Goal: Task Accomplishment & Management: Use online tool/utility

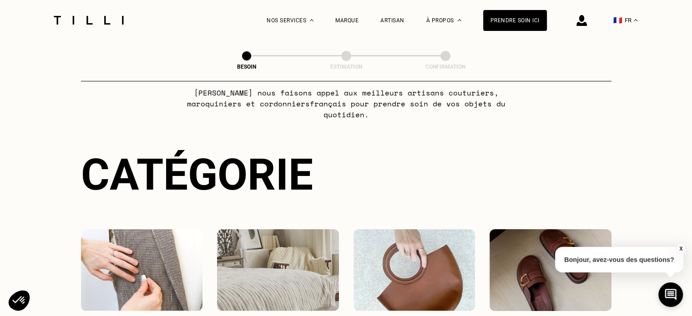
scroll to position [91, 0]
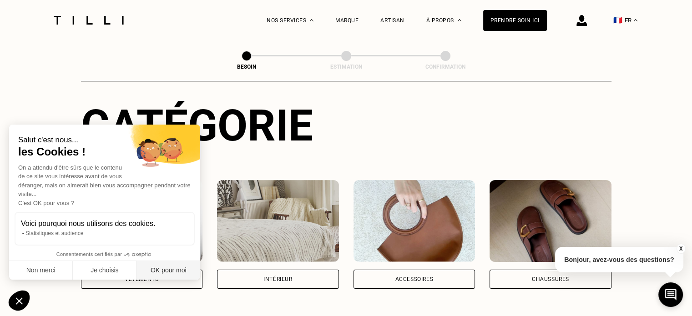
click at [169, 270] on button "OK pour moi" at bounding box center [169, 270] width 64 height 19
checkbox input "true"
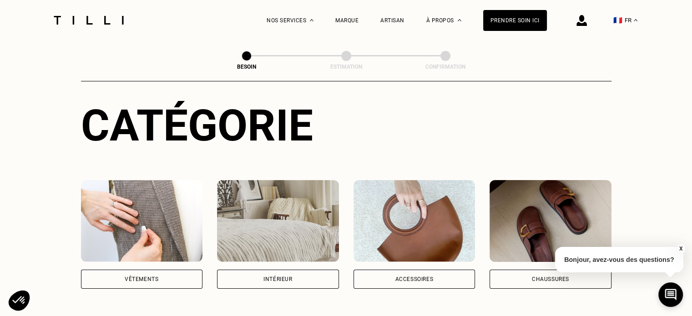
click at [153, 277] on div "Vêtements" at bounding box center [142, 279] width 34 height 5
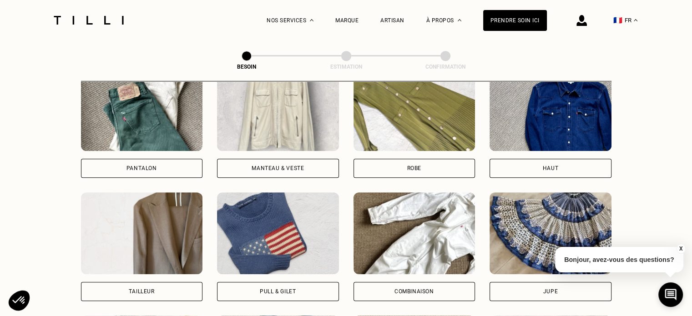
scroll to position [433, 0]
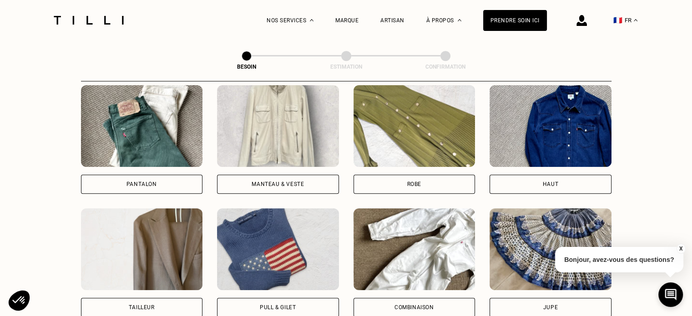
click at [428, 175] on div "Robe" at bounding box center [415, 184] width 122 height 19
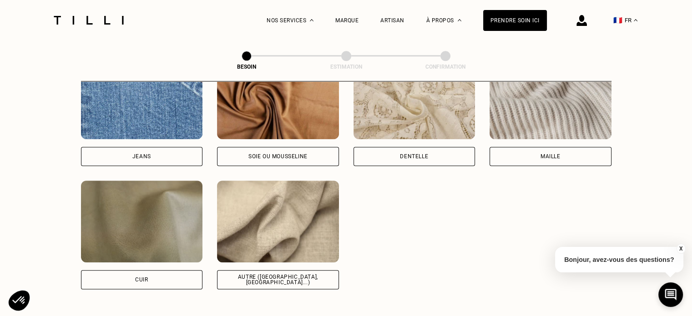
scroll to position [1019, 0]
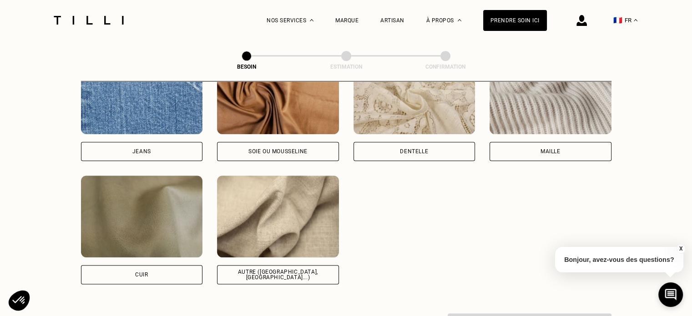
click at [323, 265] on div "Autre ([GEOGRAPHIC_DATA], [GEOGRAPHIC_DATA]...)" at bounding box center [278, 274] width 122 height 19
select select "FR"
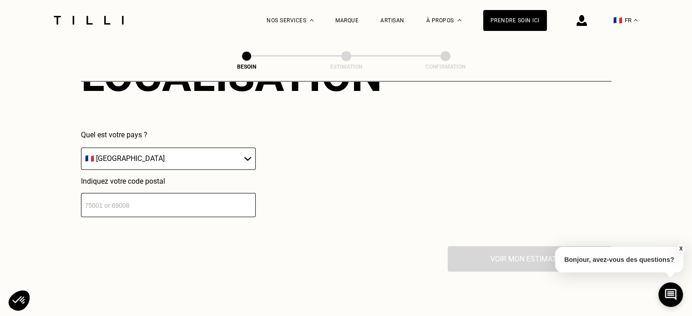
scroll to position [1359, 0]
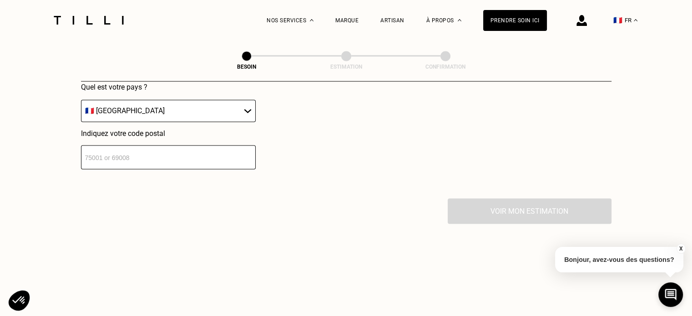
click at [216, 154] on input "number" at bounding box center [168, 157] width 175 height 24
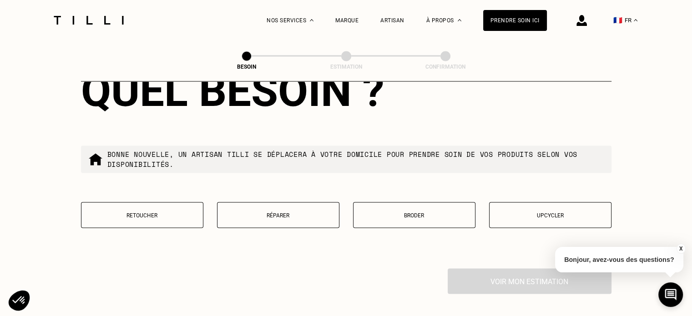
scroll to position [1541, 0]
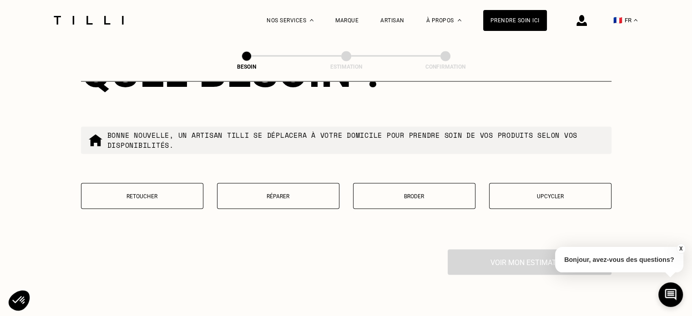
type input "75009"
click at [145, 193] on p "Retoucher" at bounding box center [142, 196] width 112 height 6
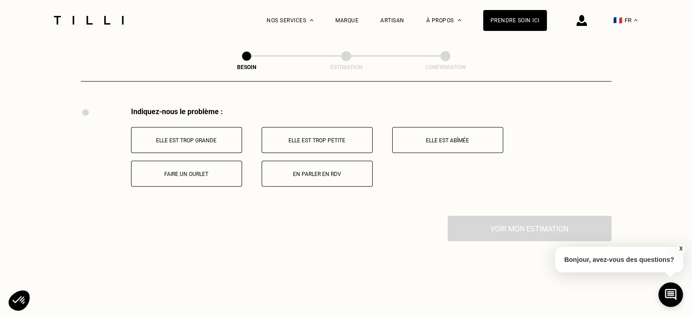
scroll to position [1718, 0]
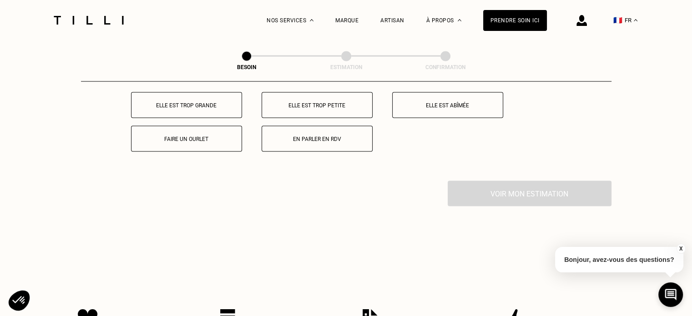
click at [184, 102] on p "Elle est trop grande" at bounding box center [186, 105] width 101 height 6
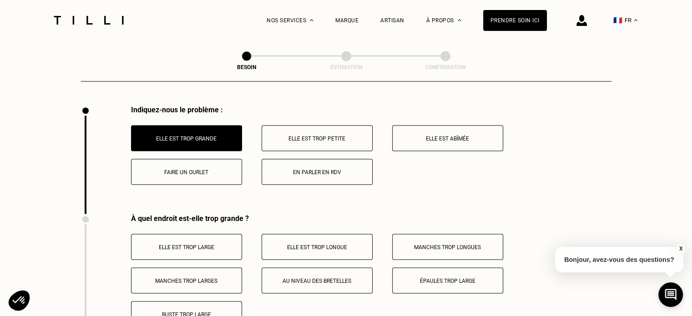
scroll to position [1701, 0]
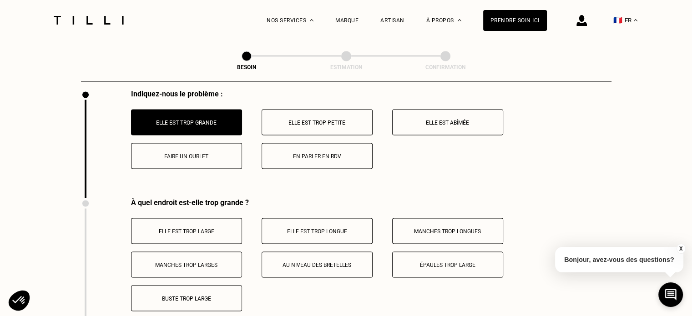
click at [212, 154] on button "Faire un ourlet" at bounding box center [186, 156] width 111 height 26
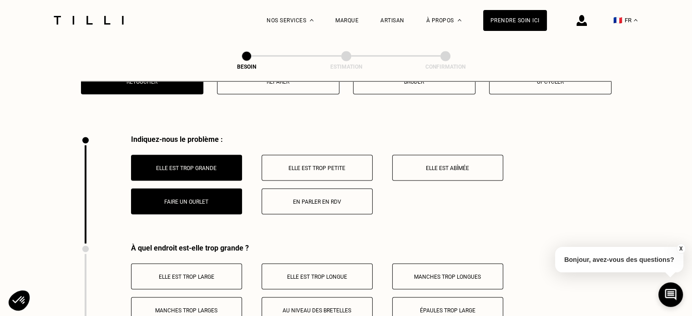
click at [193, 165] on p "Elle est trop grande" at bounding box center [186, 168] width 101 height 6
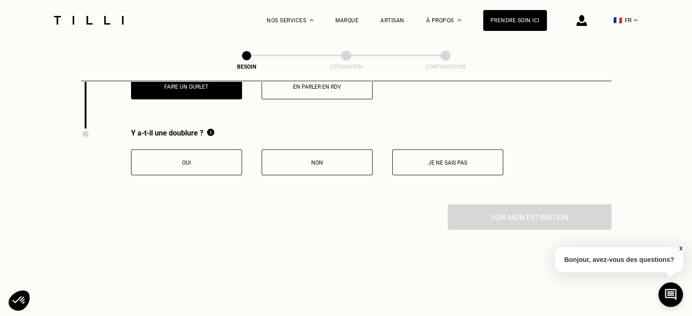
scroll to position [1792, 0]
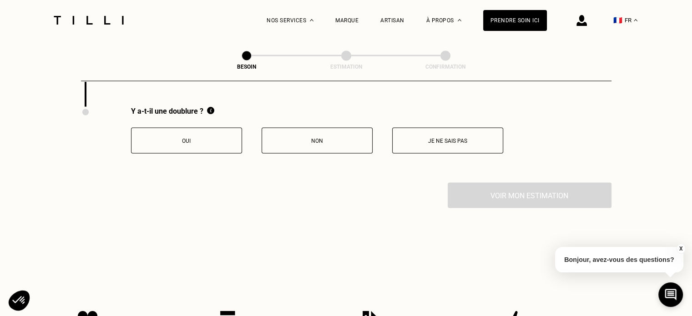
click at [219, 140] on button "Oui" at bounding box center [186, 141] width 111 height 26
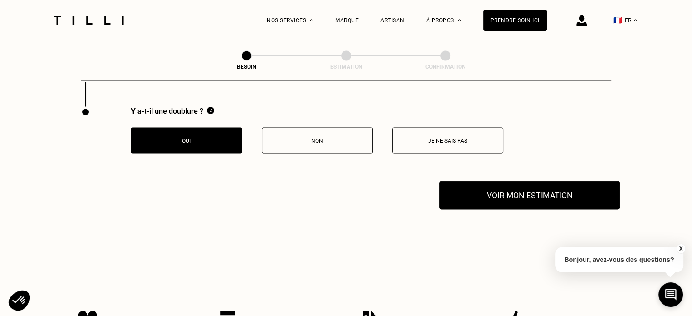
click at [505, 201] on button "Voir mon estimation" at bounding box center [530, 196] width 180 height 28
